Goal: Transaction & Acquisition: Subscribe to service/newsletter

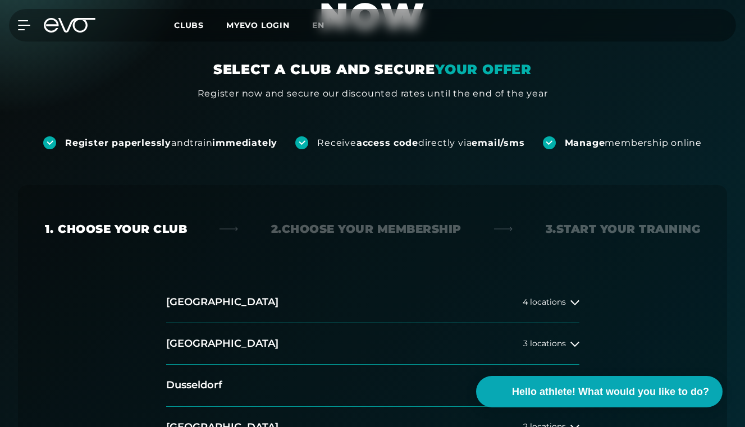
scroll to position [206, 0]
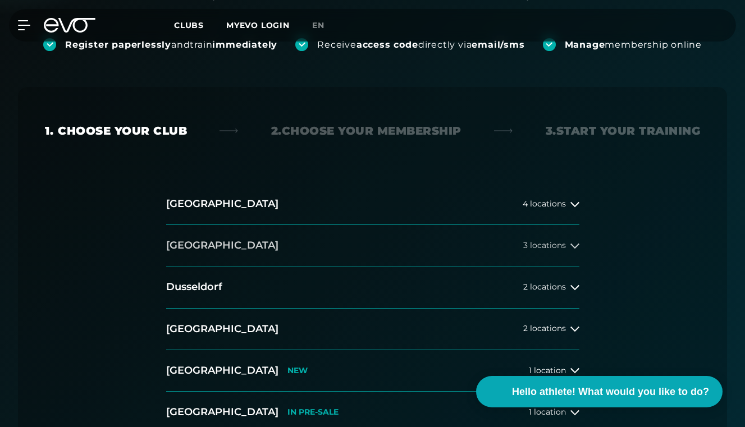
click at [535, 241] on font "locations" at bounding box center [548, 245] width 36 height 10
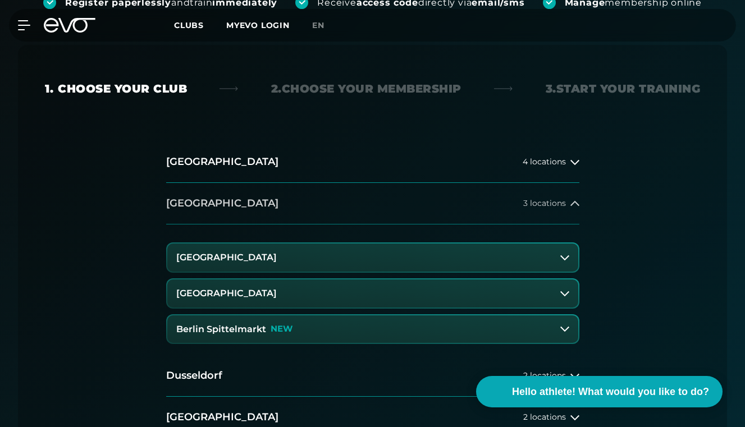
scroll to position [264, 0]
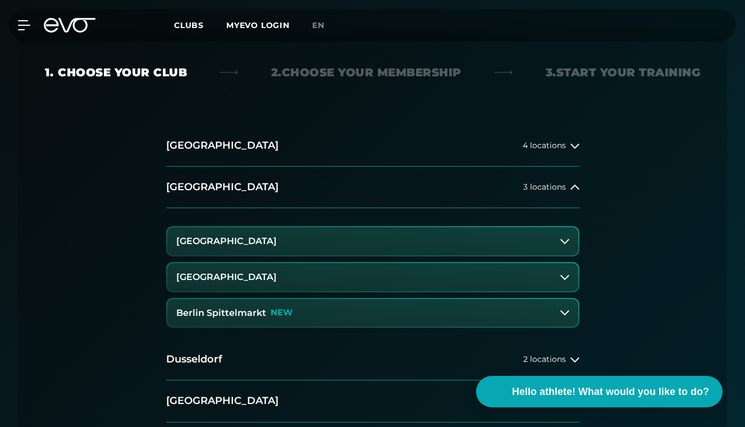
click at [283, 316] on font "NEW" at bounding box center [281, 312] width 22 height 11
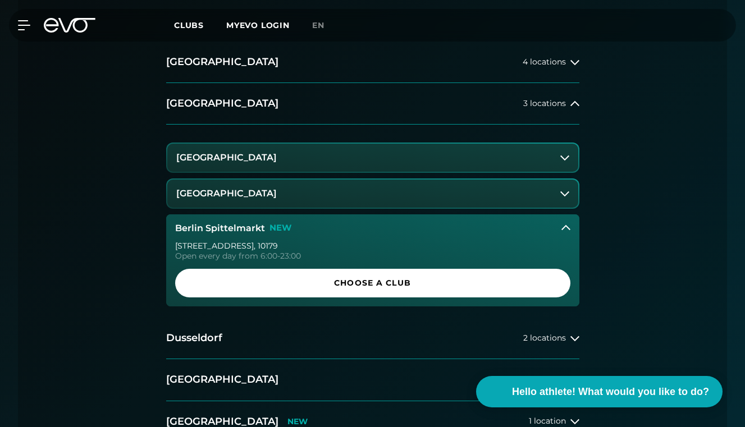
scroll to position [347, 0]
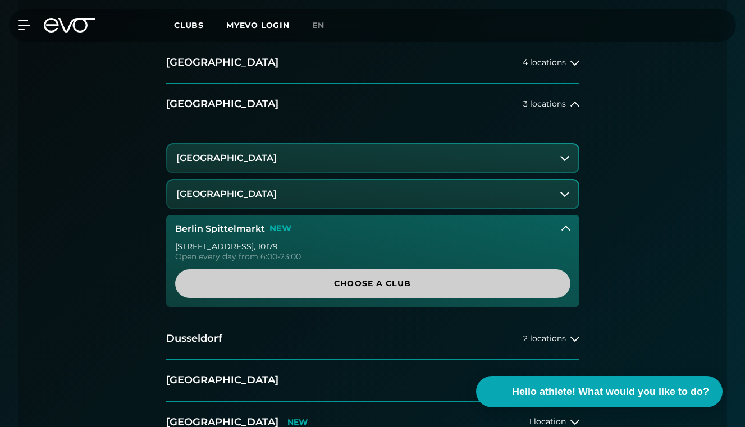
click at [366, 278] on span "Choose a club" at bounding box center [373, 284] width 368 height 12
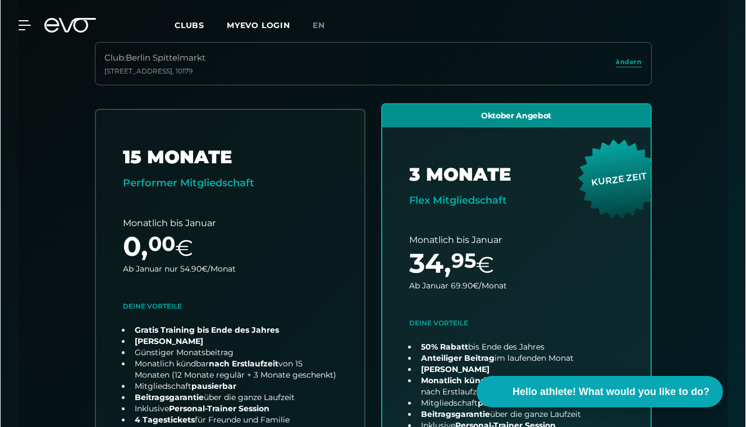
scroll to position [0, 0]
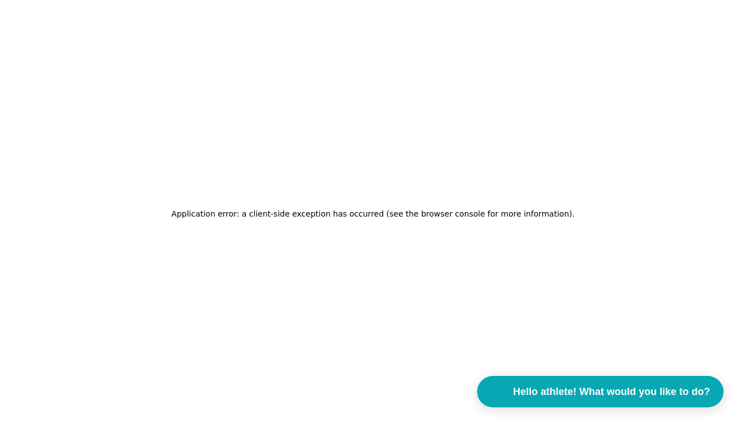
click at [355, 209] on font "Application error: a client-side exception has occurred (see the browser consol…" at bounding box center [371, 213] width 401 height 9
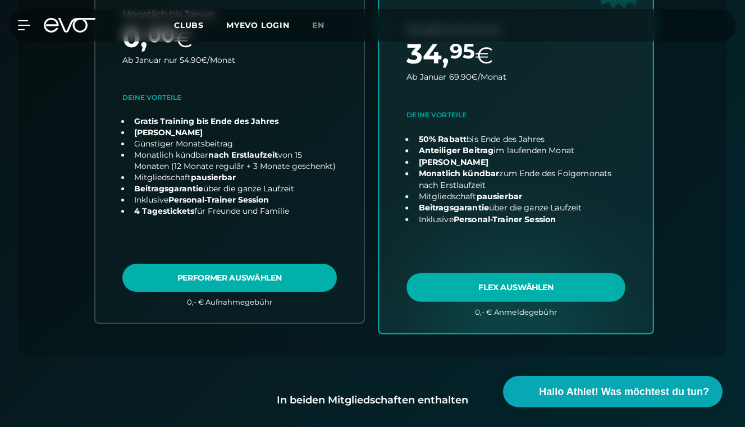
scroll to position [555, 0]
click at [497, 286] on link "choose plan" at bounding box center [516, 113] width 274 height 442
